Goal: Task Accomplishment & Management: Manage account settings

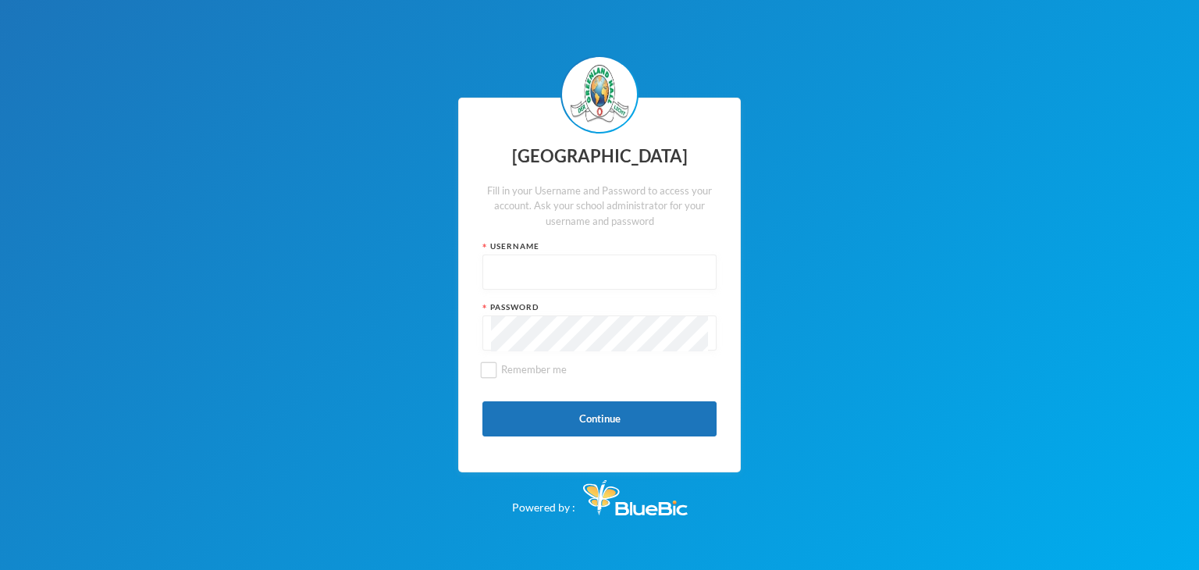
click at [493, 247] on div "Username" at bounding box center [599, 246] width 234 height 12
click at [496, 261] on input "text" at bounding box center [599, 272] width 217 height 35
type input "glh25c49"
click at [586, 421] on button "Continue" at bounding box center [599, 418] width 234 height 35
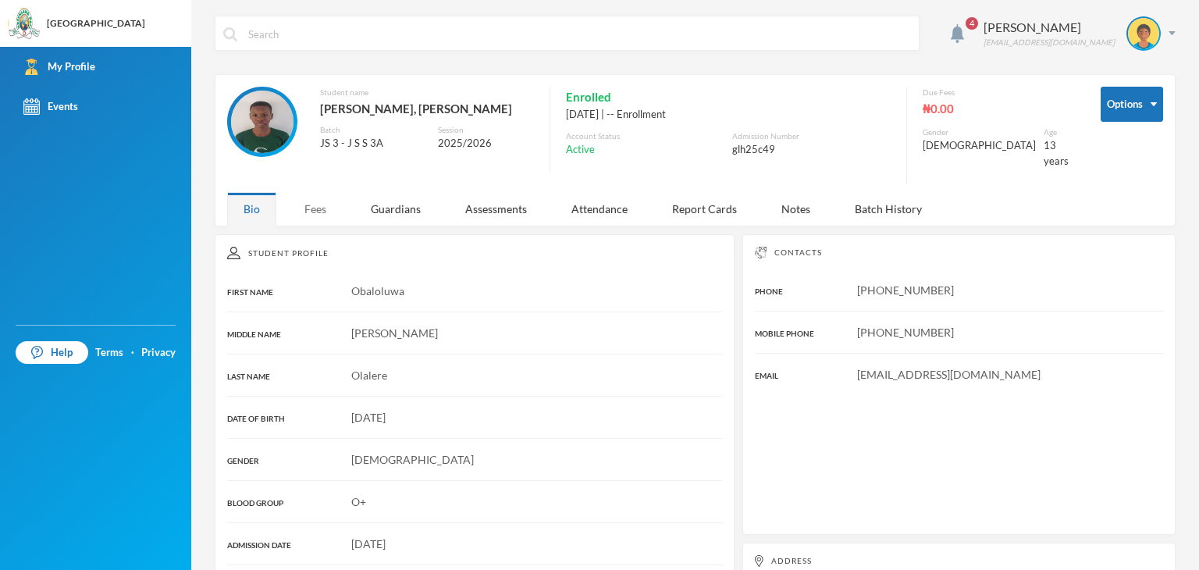
click at [331, 201] on div "Fees" at bounding box center [315, 209] width 55 height 34
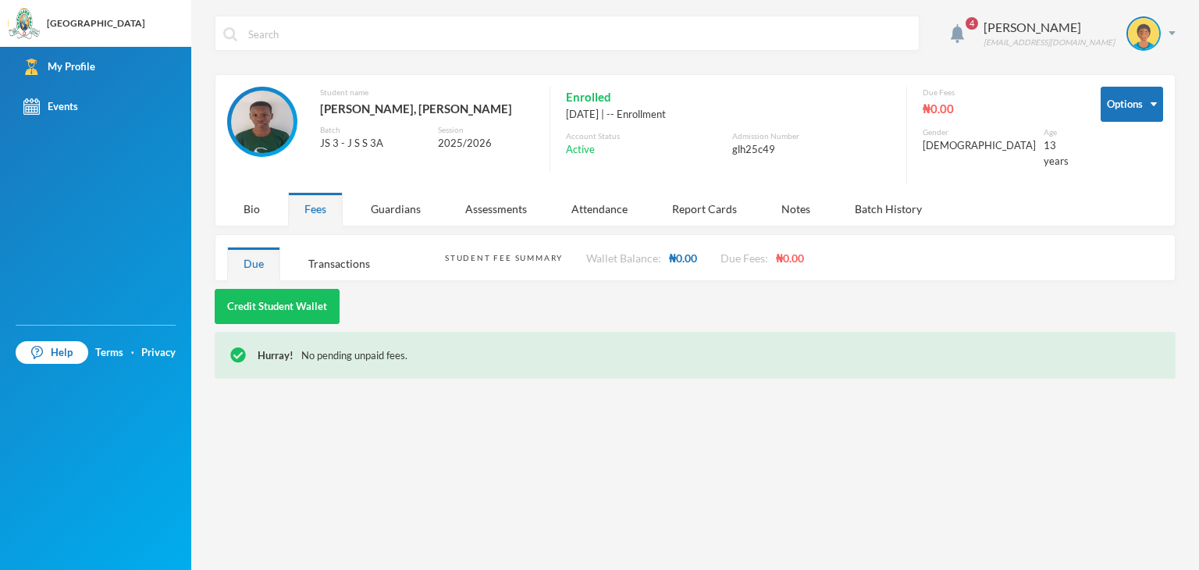
click at [655, 253] on div "Wallet Balance: ₦0.00" at bounding box center [641, 258] width 111 height 16
click at [705, 250] on div "Student Fee Summary Wallet Balance: ₦0.00 Due Fees: ₦0.00" at bounding box center [804, 257] width 718 height 45
click at [615, 197] on div "Attendance" at bounding box center [599, 209] width 89 height 34
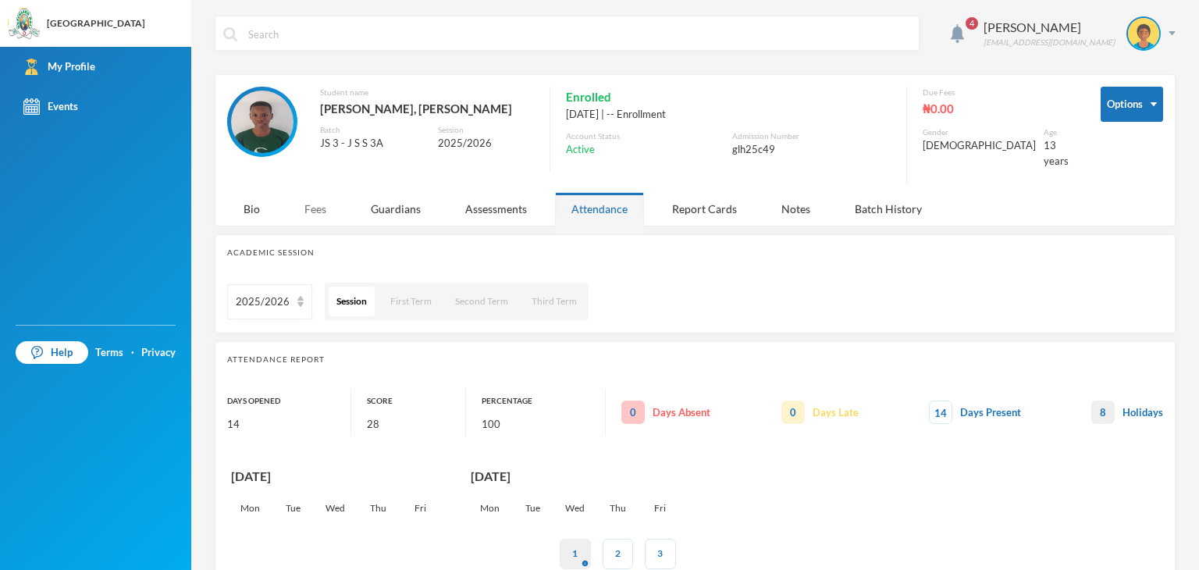
click at [308, 200] on div "Fees" at bounding box center [315, 209] width 55 height 34
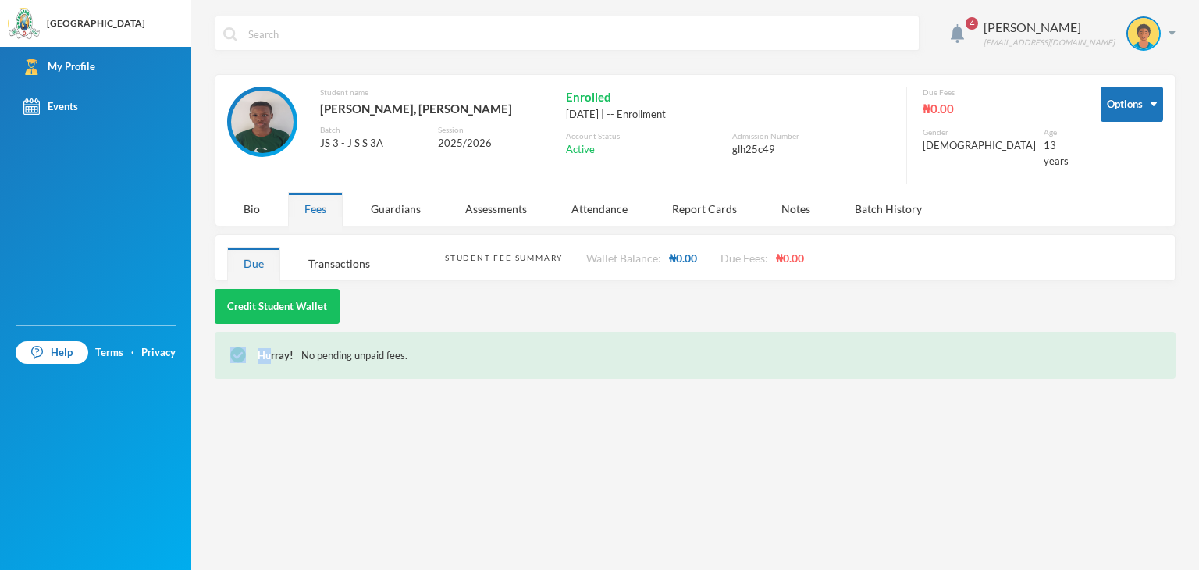
drag, startPoint x: 272, startPoint y: 346, endPoint x: 234, endPoint y: 251, distance: 102.6
click at [234, 251] on div "4 Olalere Obaloluwa [EMAIL_ADDRESS][DOMAIN_NAME] Options Student name [PERSON_N…" at bounding box center [695, 285] width 1008 height 570
click at [234, 251] on div "Due" at bounding box center [253, 264] width 53 height 34
click at [276, 301] on button "Credit Student Wallet" at bounding box center [277, 306] width 125 height 35
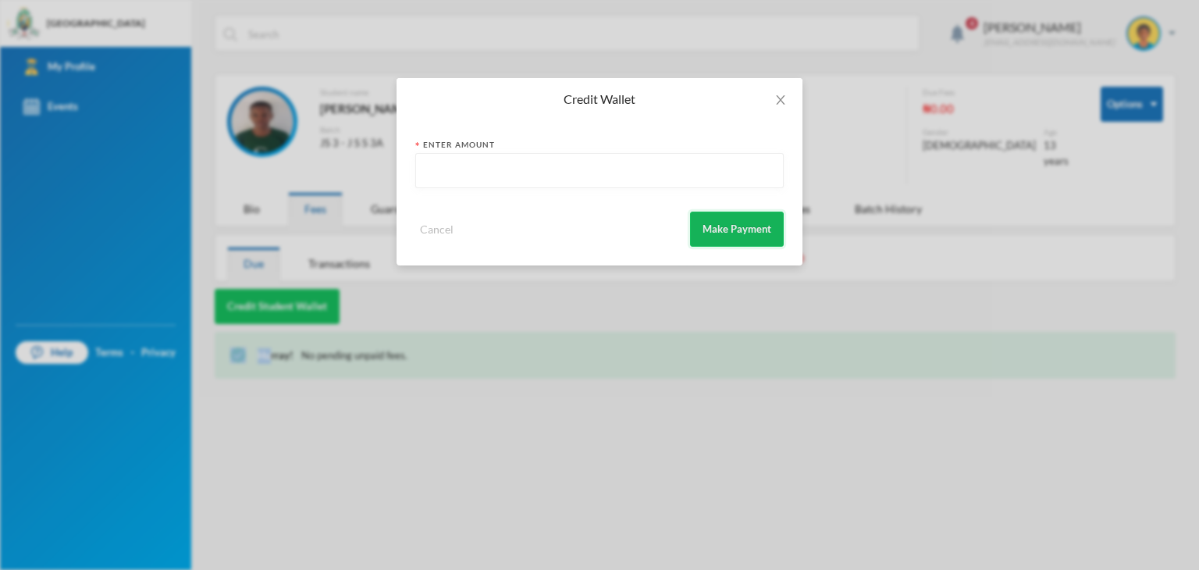
click at [701, 238] on button "Make Payment" at bounding box center [737, 229] width 94 height 35
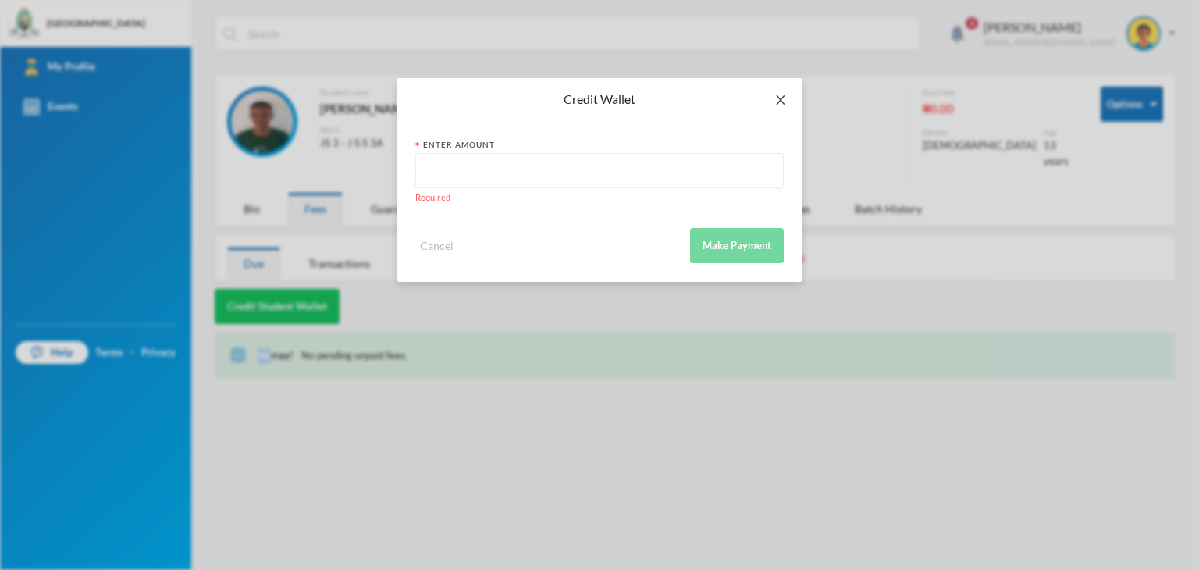
click at [778, 109] on span "Close" at bounding box center [781, 100] width 44 height 44
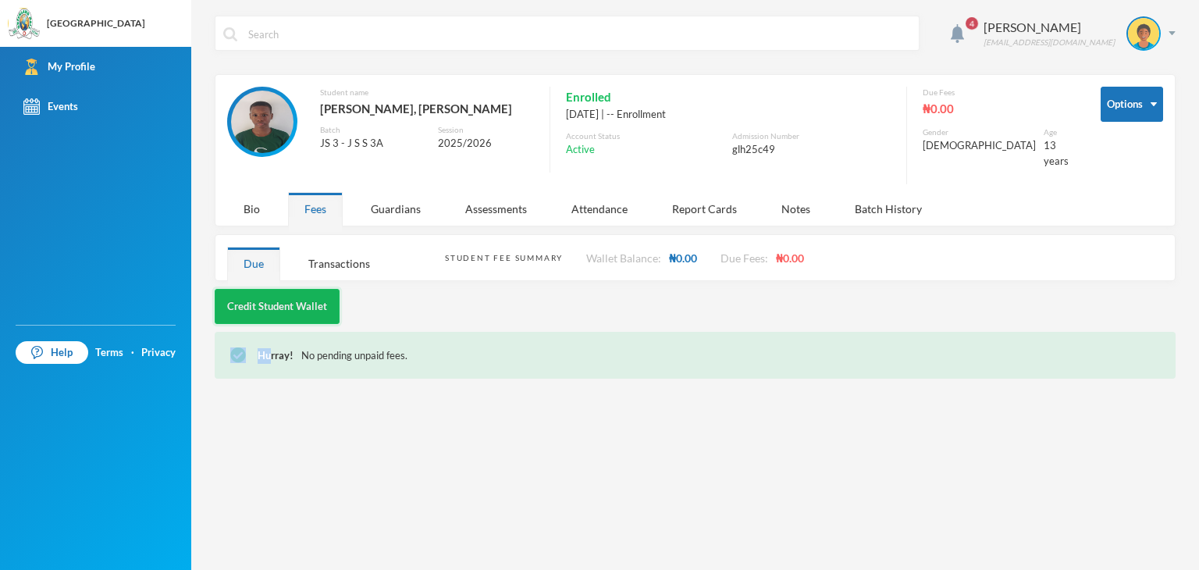
click at [265, 289] on button "Credit Student Wallet" at bounding box center [277, 306] width 125 height 35
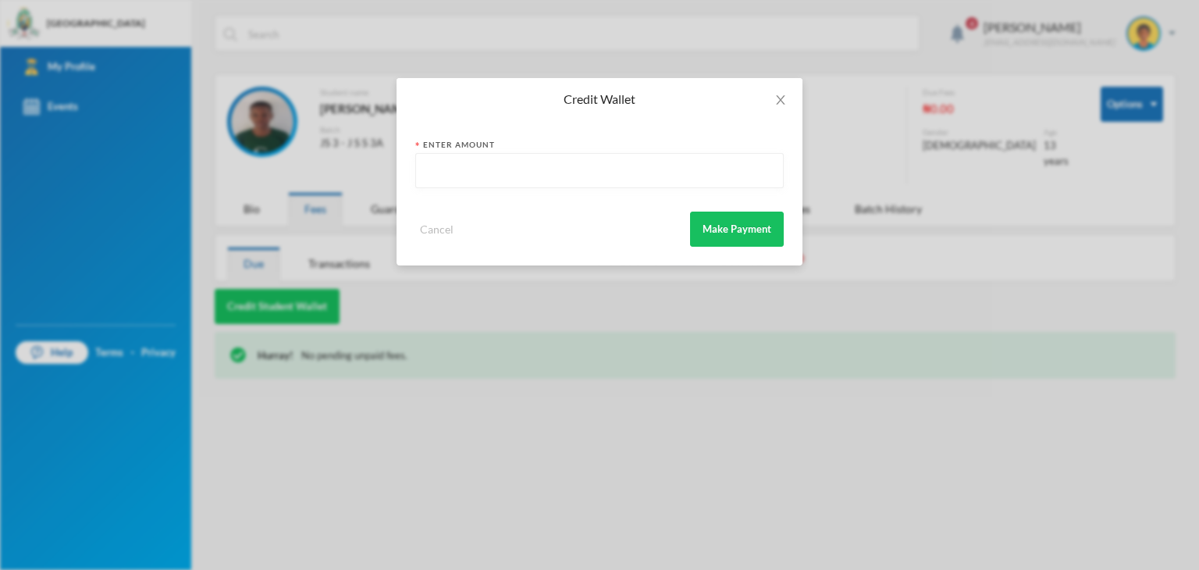
click at [487, 180] on input "text" at bounding box center [599, 171] width 351 height 35
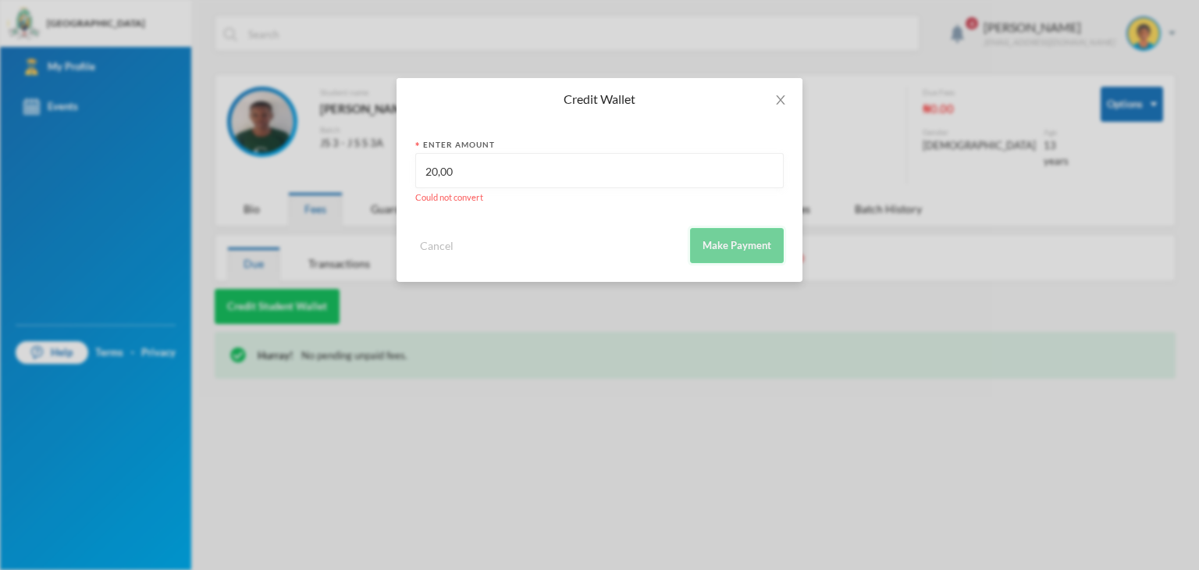
type input "20,00"
click at [715, 251] on button "Make Payment" at bounding box center [737, 245] width 94 height 35
click at [781, 99] on icon "icon: close" at bounding box center [780, 99] width 9 height 9
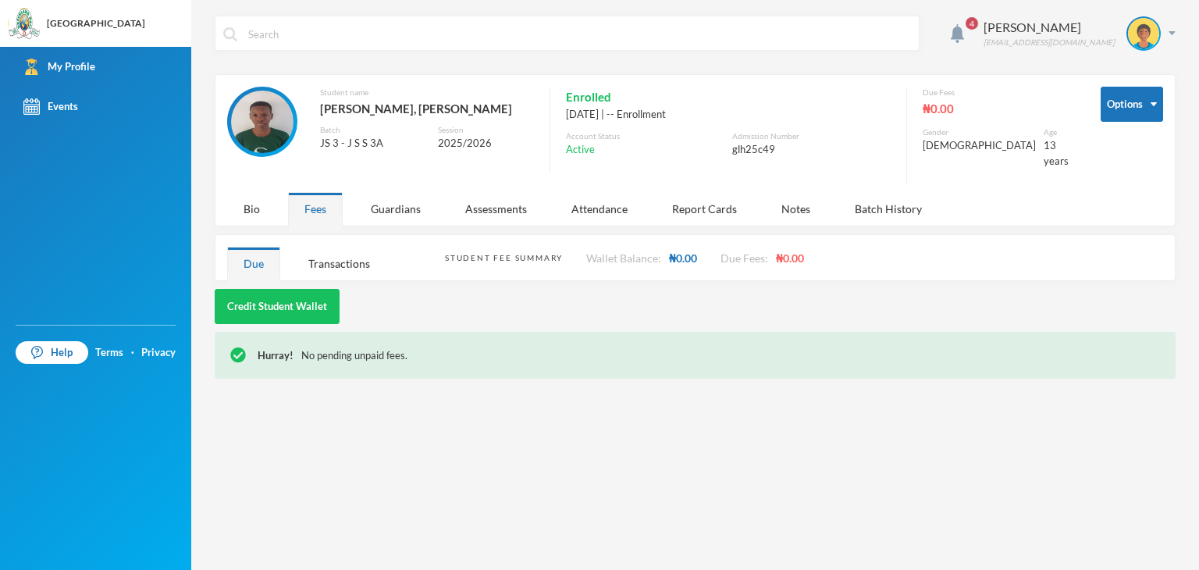
click at [238, 213] on div "Bio" at bounding box center [251, 209] width 49 height 34
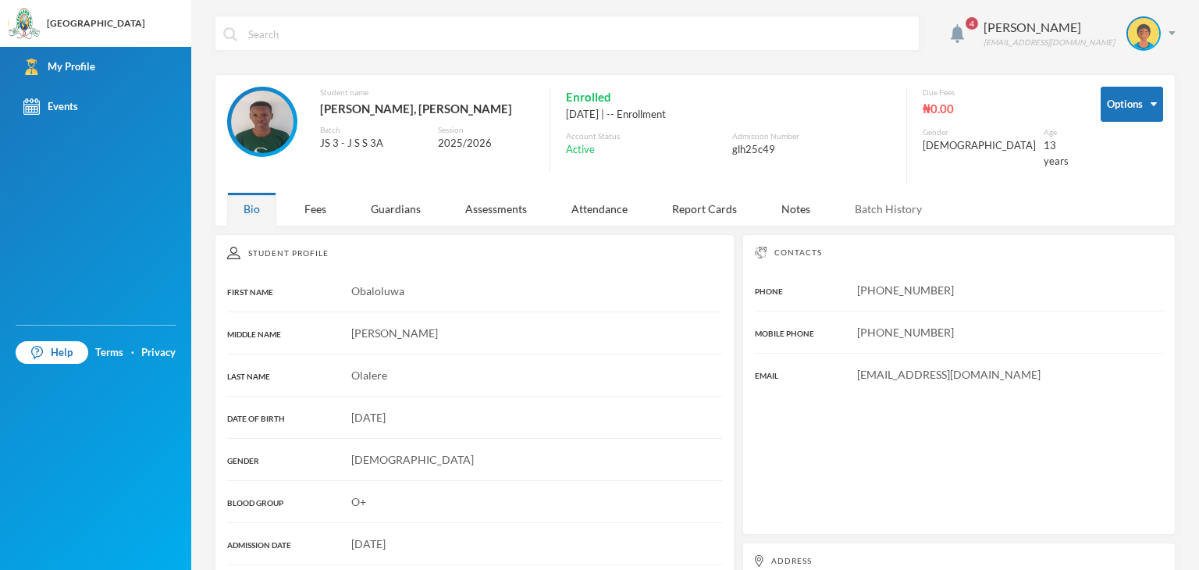
click at [899, 196] on div "Batch History" at bounding box center [888, 209] width 100 height 34
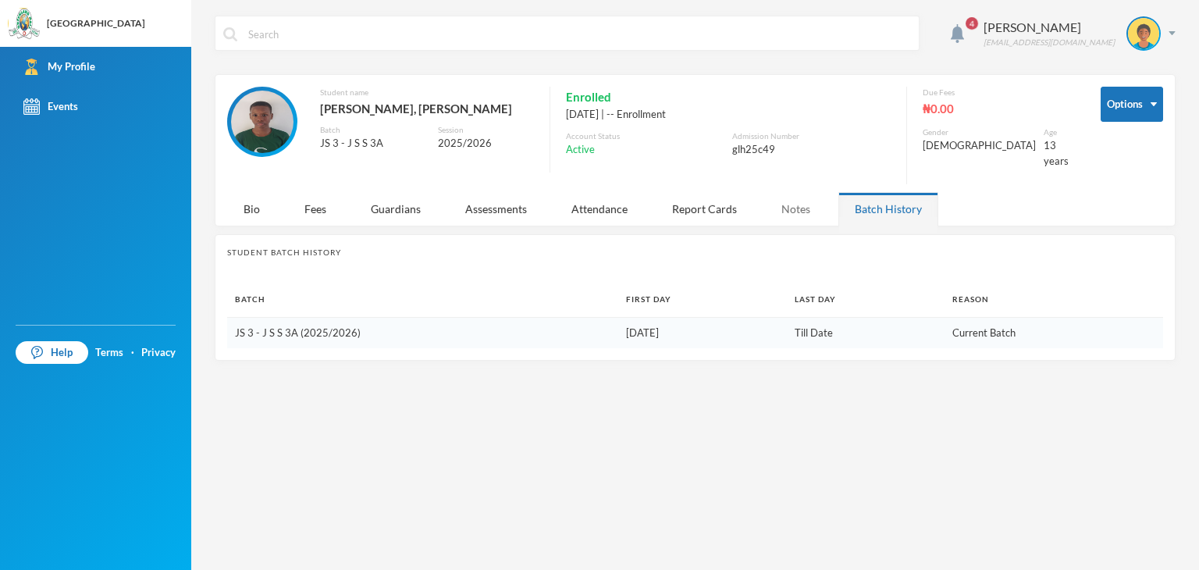
click at [804, 192] on div "Notes" at bounding box center [796, 209] width 62 height 34
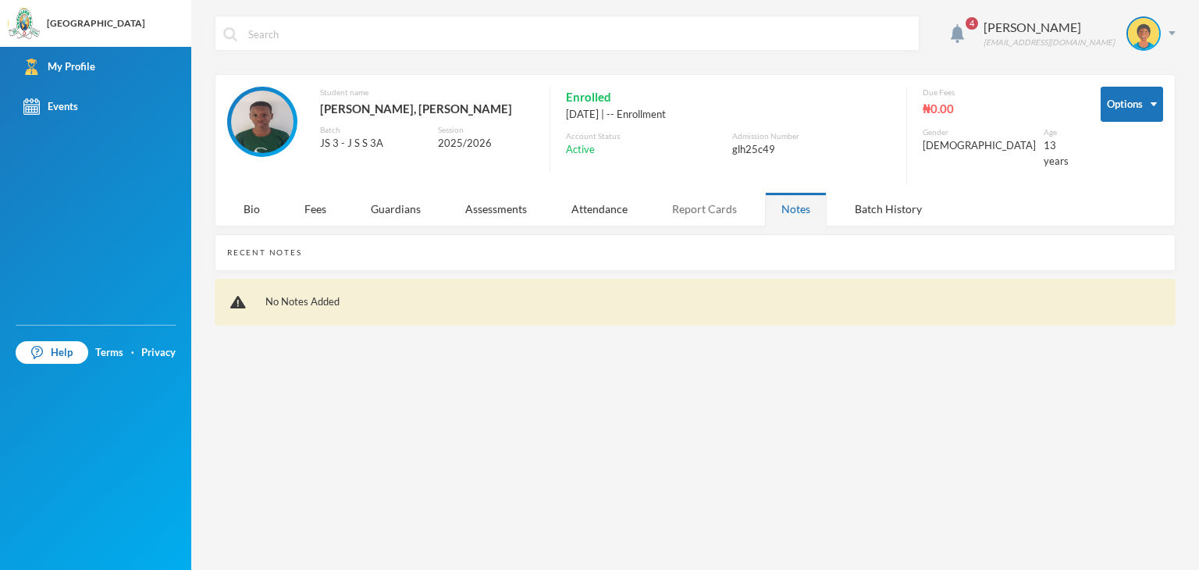
click at [682, 198] on div "Report Cards" at bounding box center [705, 209] width 98 height 34
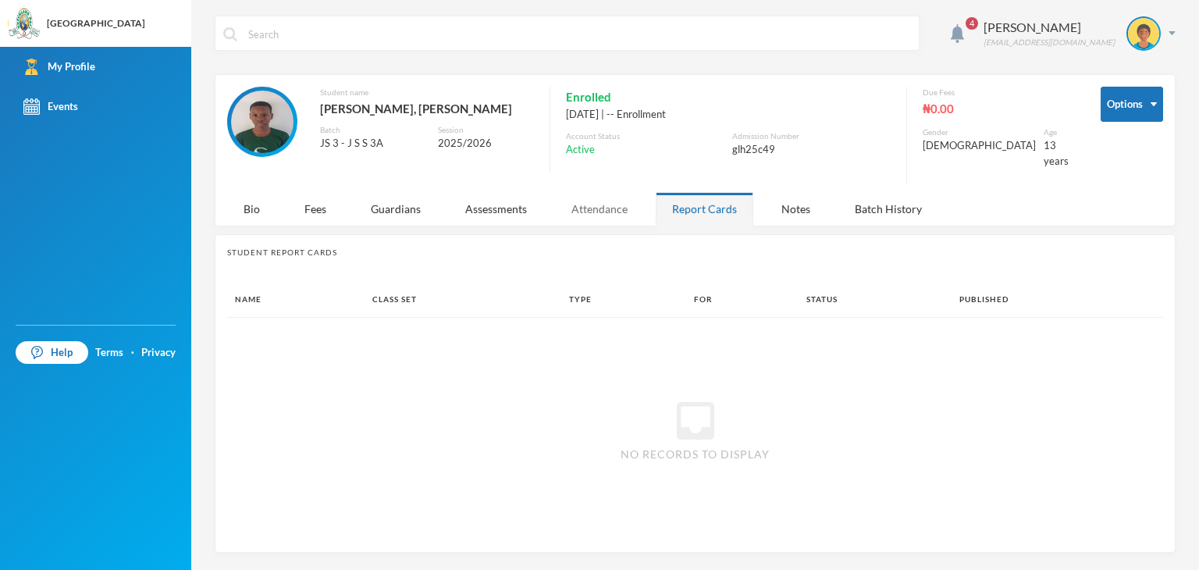
click at [607, 192] on div "Attendance" at bounding box center [599, 209] width 89 height 34
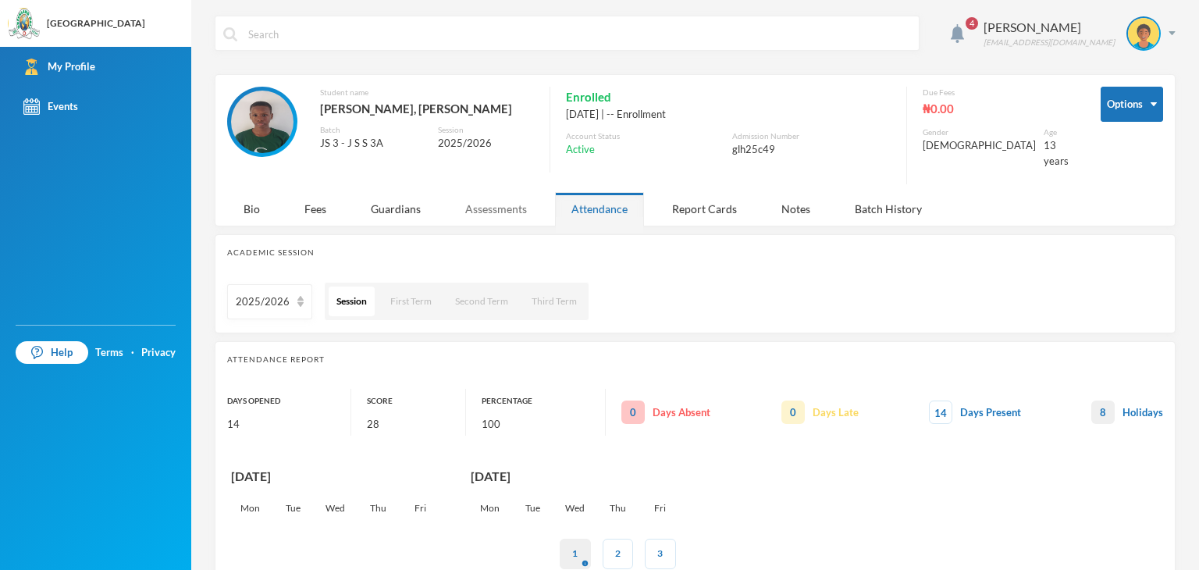
click at [496, 206] on div "Assessments" at bounding box center [496, 209] width 94 height 34
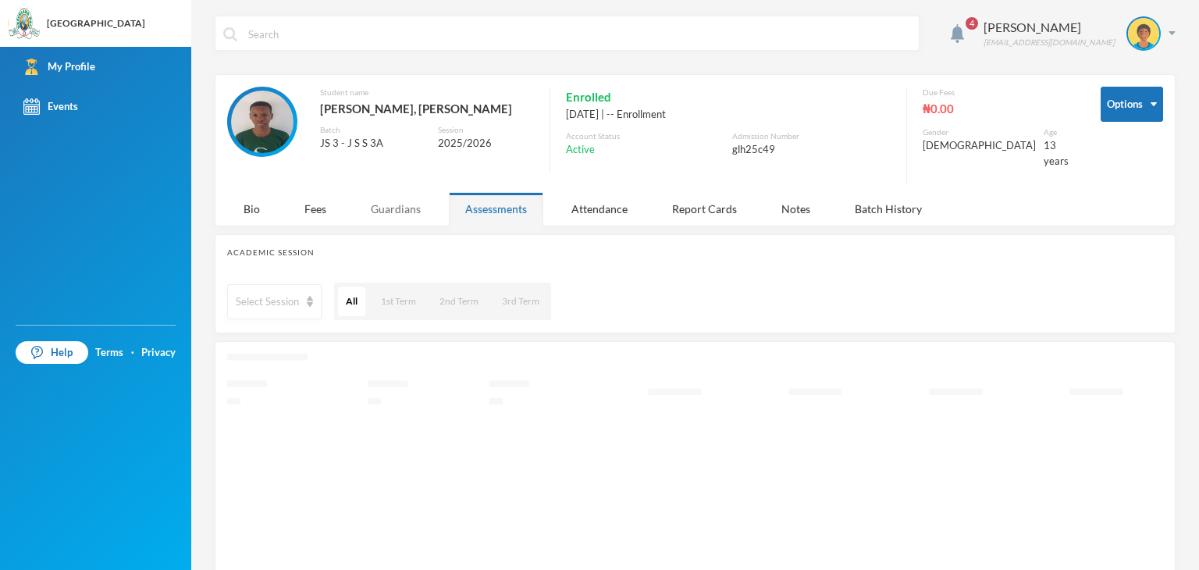
click at [403, 193] on div "Guardians" at bounding box center [395, 209] width 83 height 34
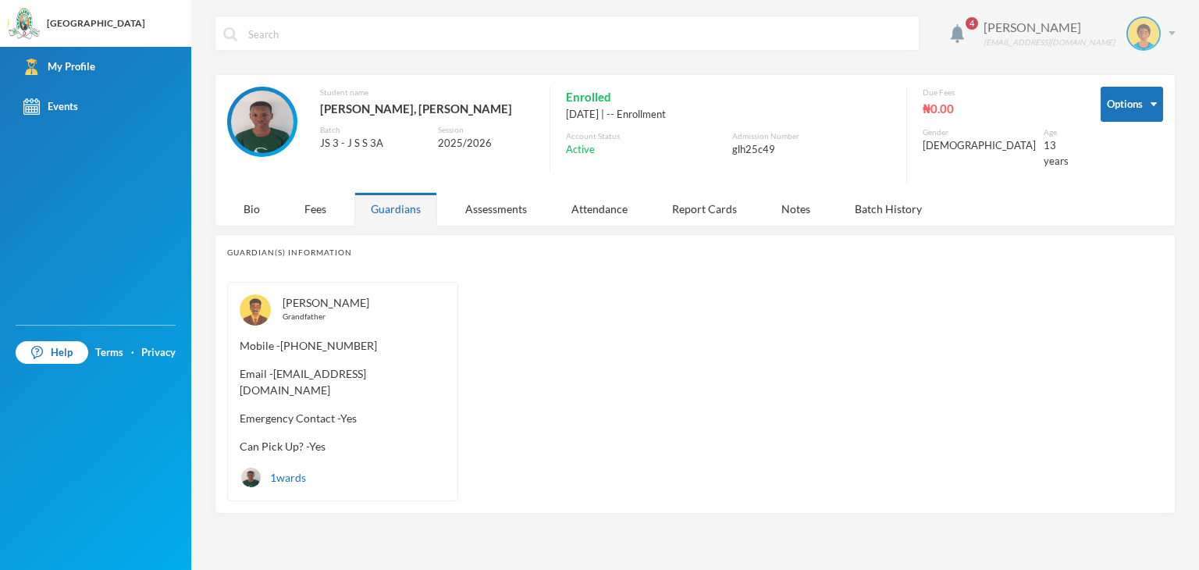
click at [1154, 28] on img at bounding box center [1143, 33] width 31 height 31
click at [1129, 112] on button "Logout" at bounding box center [1133, 113] width 70 height 23
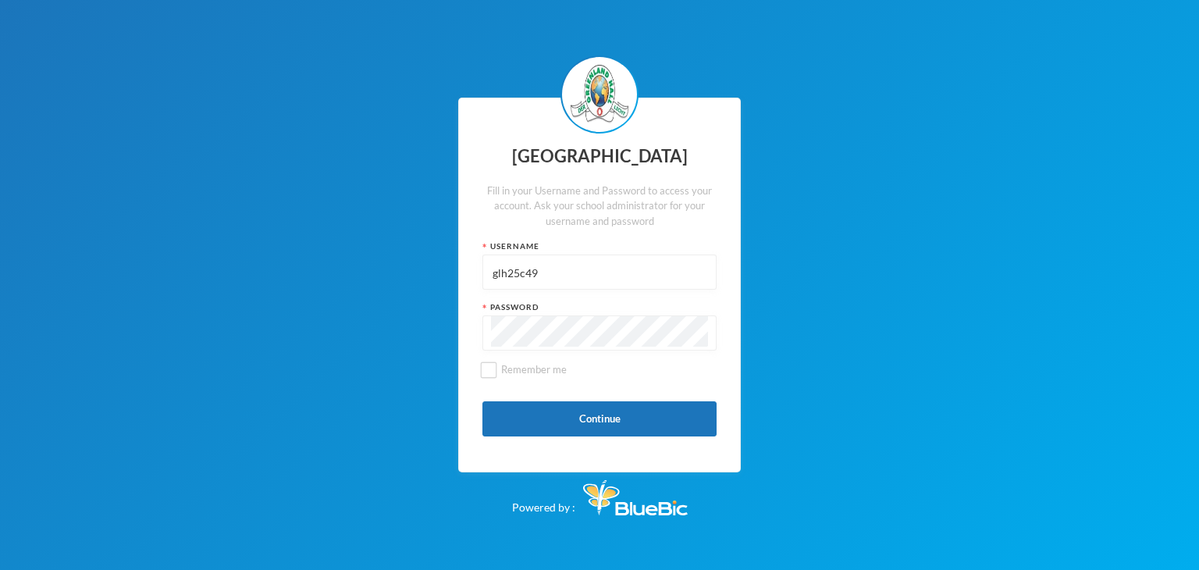
click at [585, 348] on div at bounding box center [599, 332] width 234 height 35
click at [550, 277] on input "glh25c49" at bounding box center [599, 272] width 217 height 35
type input "glh25s15"
click at [518, 422] on button "Continue" at bounding box center [599, 418] width 234 height 35
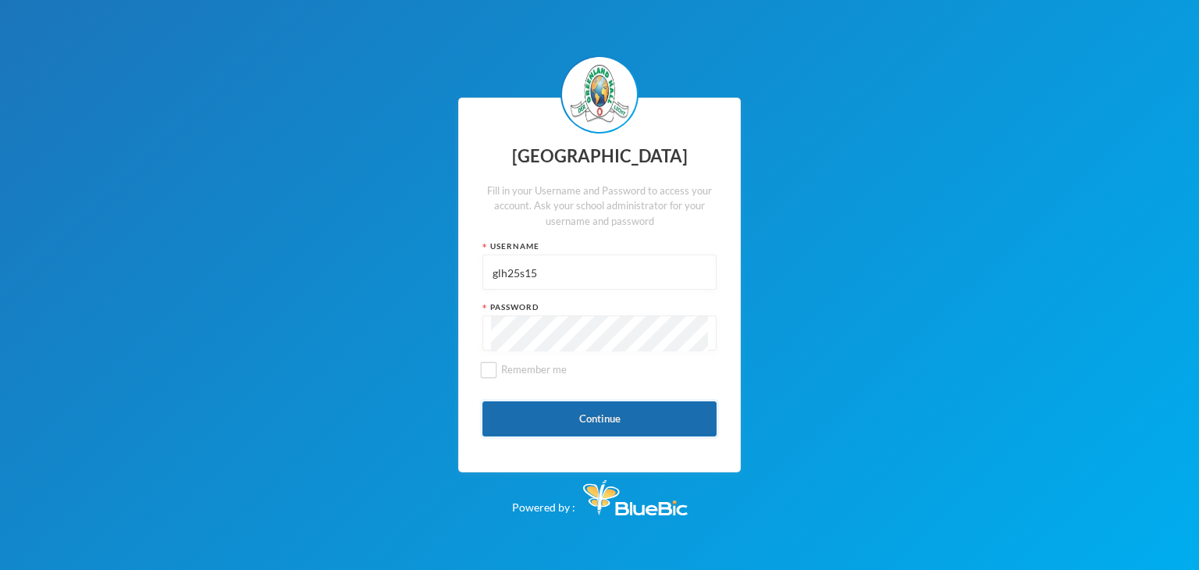
click at [482, 401] on button "Continue" at bounding box center [599, 418] width 234 height 35
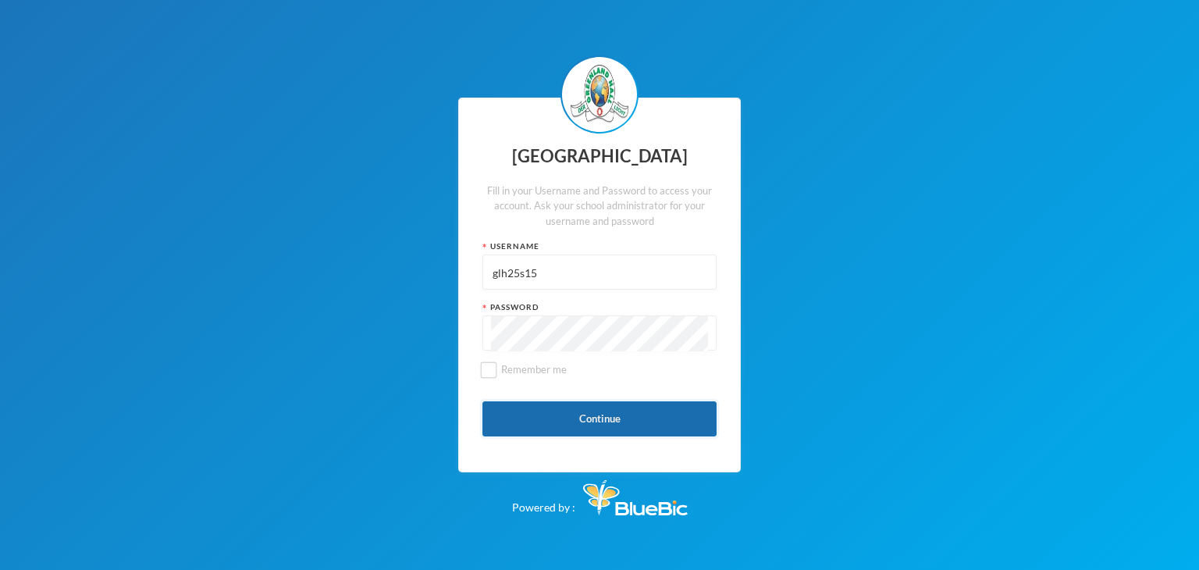
click at [482, 401] on button "Continue" at bounding box center [599, 418] width 234 height 35
click at [584, 416] on button "Continue" at bounding box center [599, 418] width 234 height 35
